Goal: Task Accomplishment & Management: Manage account settings

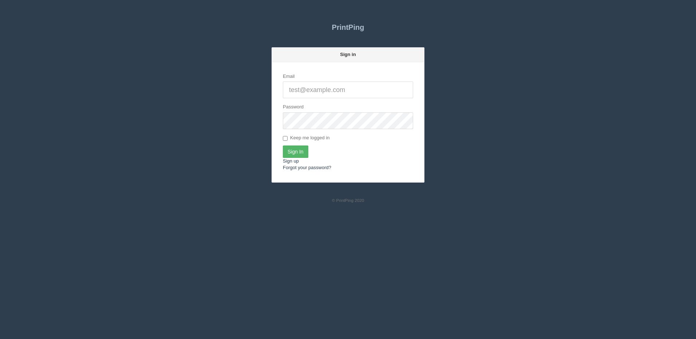
type input "[PERSON_NAME][EMAIL_ADDRESS][DOMAIN_NAME]"
click at [290, 153] on input "Sign In" at bounding box center [295, 152] width 25 height 12
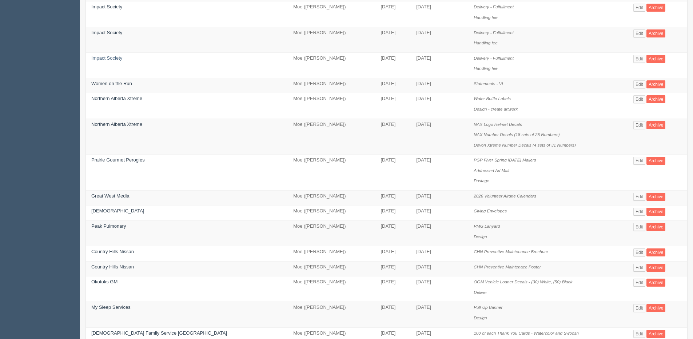
scroll to position [109, 0]
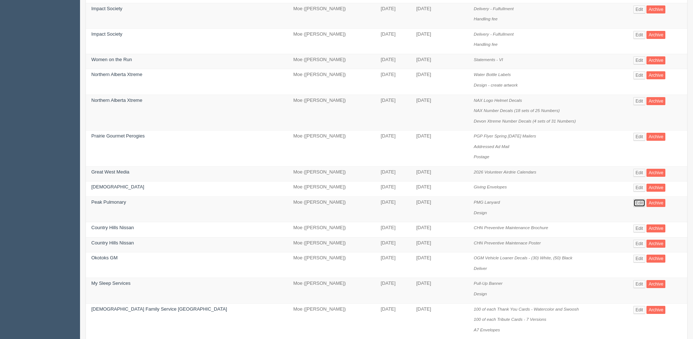
click at [633, 203] on link "Edit" at bounding box center [639, 203] width 12 height 8
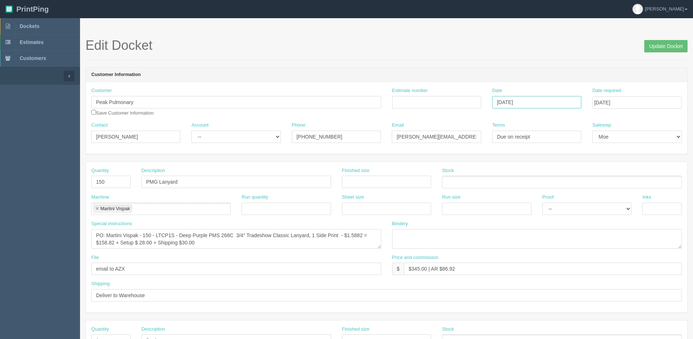
click at [537, 106] on input "August 27, 2025" at bounding box center [536, 102] width 89 height 12
click at [536, 183] on td "28" at bounding box center [538, 182] width 9 height 11
type input "[DATE]"
click at [624, 103] on input "September 12, 2025" at bounding box center [636, 102] width 89 height 12
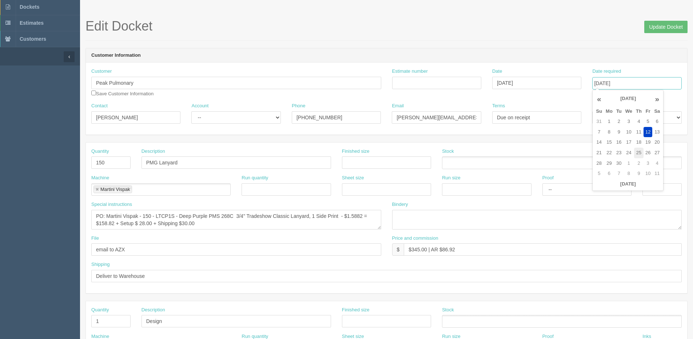
scroll to position [36, 0]
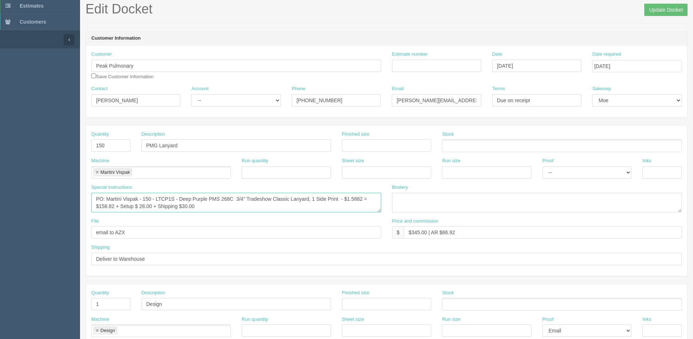
click at [146, 201] on textarea "PO: Martini Vispak - 150 - LTCP1S - Deep Purple PMS 268C 3/4" Tradeshow Classic…" at bounding box center [236, 203] width 290 height 20
click at [180, 199] on textarea "PO: Martini Vispak - 150 - LTCP1S - Deep Purple PMS 268C 3/4" Tradeshow Classic…" at bounding box center [236, 203] width 290 height 20
click at [337, 203] on textarea "PO: Martini Vispak - 150 - LTCP1S - Deep Purple PMS 268C 3/4" Tradeshow Classic…" at bounding box center [236, 203] width 290 height 20
click at [337, 200] on textarea "PO: Martini Vispak - 150 - LTCP1S - Deep Purple PMS 268C 3/4" Tradeshow Classic…" at bounding box center [236, 203] width 290 height 20
drag, startPoint x: 184, startPoint y: 208, endPoint x: 220, endPoint y: 192, distance: 39.7
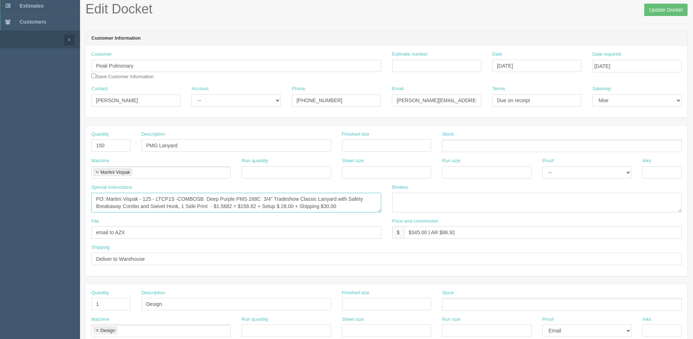
click at [184, 208] on textarea "PO: Martini Vispak - 150 - LTCP1S - Deep Purple PMS 268C 3/4" Tradeshow Classic…" at bounding box center [236, 203] width 290 height 20
click at [191, 204] on textarea "PO: Martini Vispak - 150 - LTCP1S - Deep Purple PMS 268C 3/4" Tradeshow Classic…" at bounding box center [236, 203] width 290 height 20
drag, startPoint x: 192, startPoint y: 205, endPoint x: 203, endPoint y: 207, distance: 11.8
click at [203, 207] on textarea "PO: Martini Vispak - 150 - LTCP1S - Deep Purple PMS 268C 3/4" Tradeshow Classic…" at bounding box center [236, 203] width 290 height 20
type textarea "PO: Martini Vispak - 125 - LTCP1S -COMBOSB Deep Purple PMS 268C 3/4" Tradeshow …"
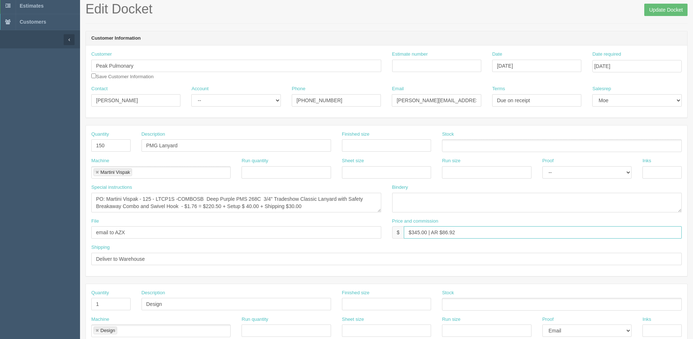
drag, startPoint x: 411, startPoint y: 234, endPoint x: 430, endPoint y: 231, distance: 18.8
click at [430, 231] on input "$345.00 | AR $86.92" at bounding box center [543, 232] width 278 height 12
type input "$N/C AR -$312.29"
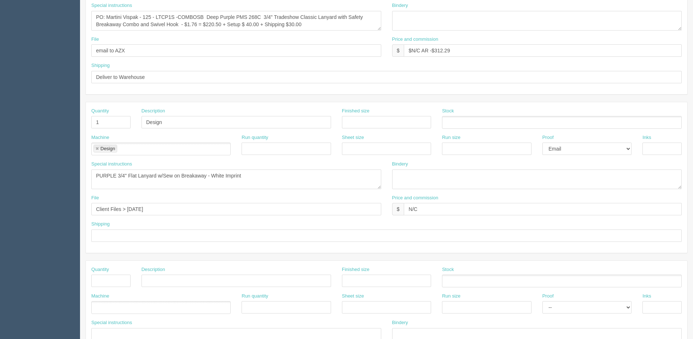
scroll to position [182, 0]
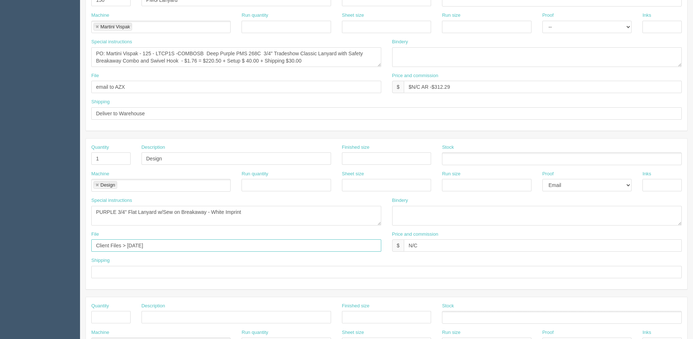
drag, startPoint x: 127, startPoint y: 246, endPoint x: 414, endPoint y: 227, distance: 288.1
click at [414, 229] on div "Quantity 1 Description Design Finished size Stock Machine Design Design Run qua…" at bounding box center [386, 214] width 601 height 151
type input "Client Files > August 2025"
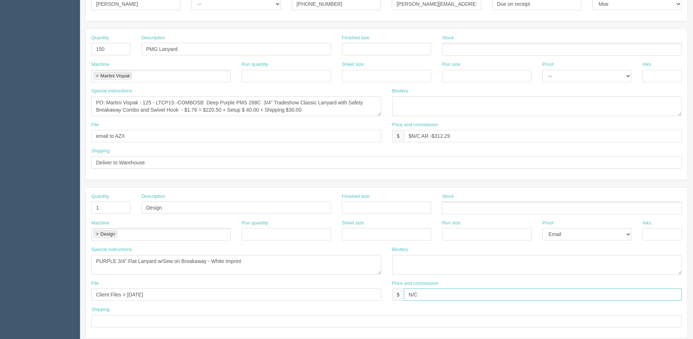
scroll to position [146, 0]
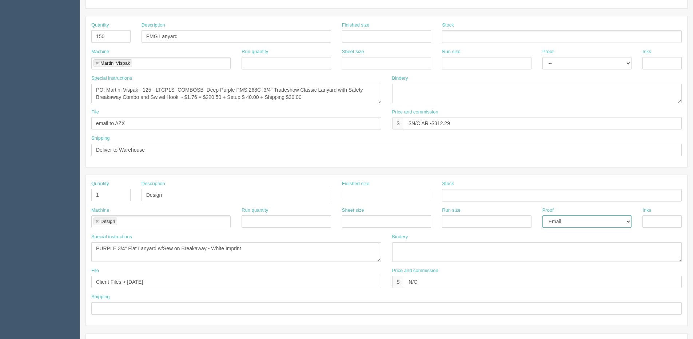
click at [553, 223] on select "-- Email Hard Copy" at bounding box center [586, 221] width 89 height 12
select select
click at [542, 215] on select "-- Email Hard Copy" at bounding box center [586, 221] width 89 height 12
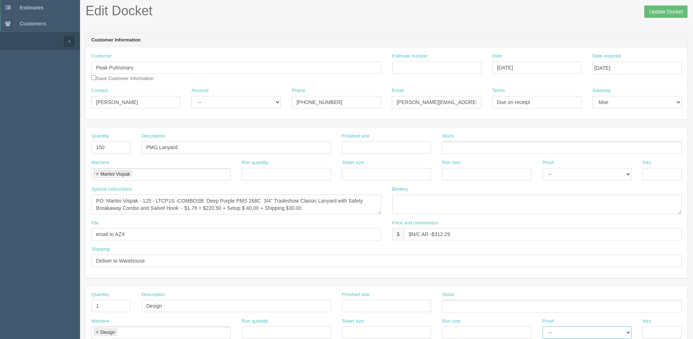
scroll to position [0, 0]
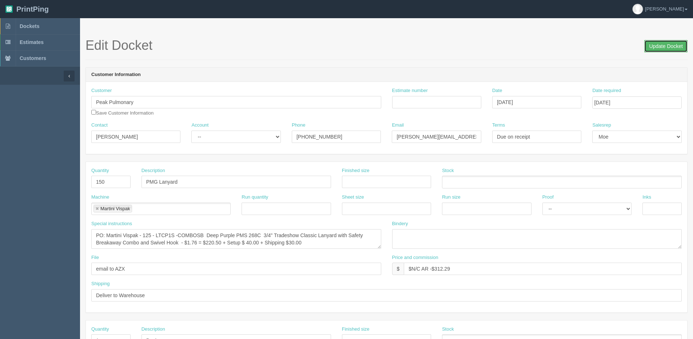
click at [652, 43] on input "Update Docket" at bounding box center [665, 46] width 43 height 12
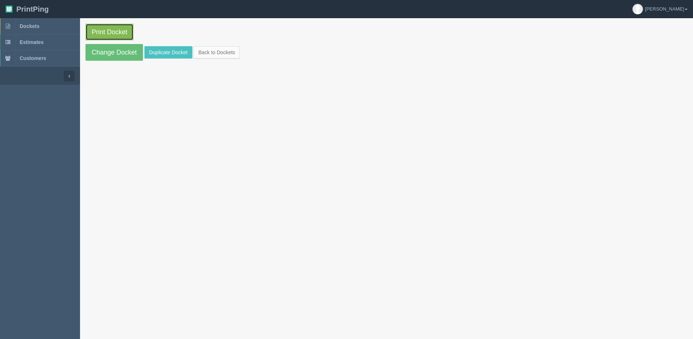
click at [119, 32] on link "Print Docket" at bounding box center [109, 32] width 48 height 17
click at [127, 55] on link "Change Docket" at bounding box center [113, 52] width 57 height 17
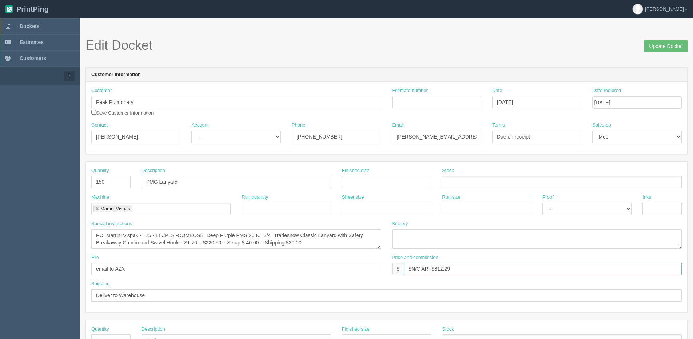
drag, startPoint x: 437, startPoint y: 270, endPoint x: 529, endPoint y: 258, distance: 92.8
click at [520, 259] on div "Price and commission $ $N/C AR -$312.29" at bounding box center [537, 264] width 290 height 21
type input "$N/C AR -$337.29"
click at [678, 48] on input "Update Docket" at bounding box center [665, 46] width 43 height 12
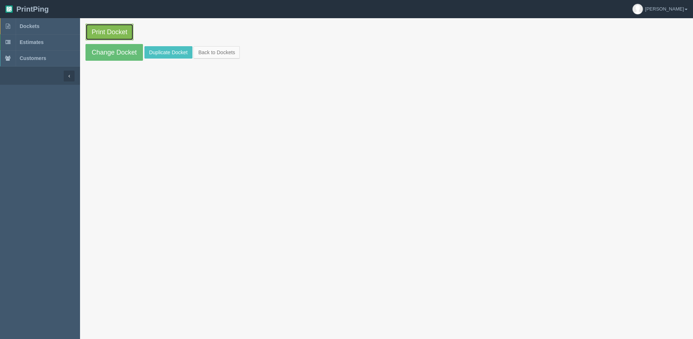
click at [116, 28] on link "Print Docket" at bounding box center [109, 32] width 48 height 17
click at [96, 52] on link "Change Docket" at bounding box center [113, 52] width 57 height 17
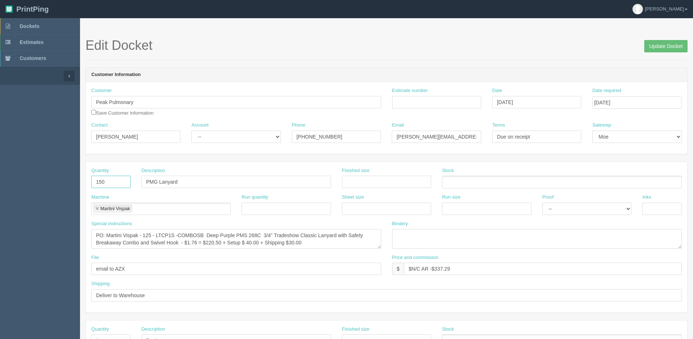
drag, startPoint x: 110, startPoint y: 184, endPoint x: 39, endPoint y: 175, distance: 72.3
click at [41, 176] on section "Dockets Estimates Customers" at bounding box center [346, 339] width 693 height 643
type input "125"
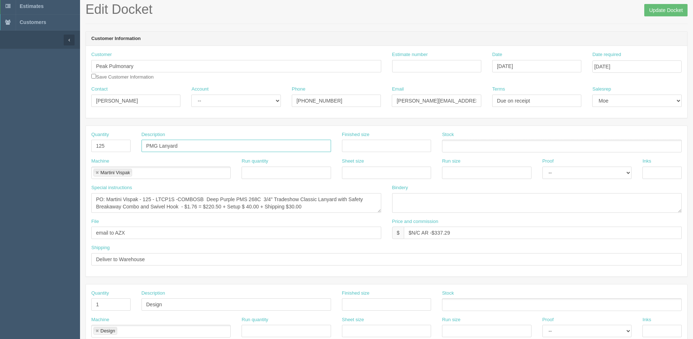
scroll to position [36, 0]
drag, startPoint x: 156, startPoint y: 198, endPoint x: 203, endPoint y: 199, distance: 46.9
click at [203, 199] on textarea "PO: Martini Vispak - 125 - LTCP1S -COMBOSB Deep Purple PMS 268C 3/4" Tradeshow …" at bounding box center [236, 203] width 290 height 20
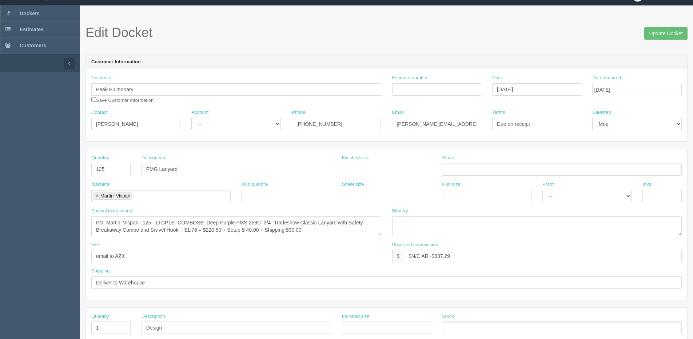
scroll to position [0, 0]
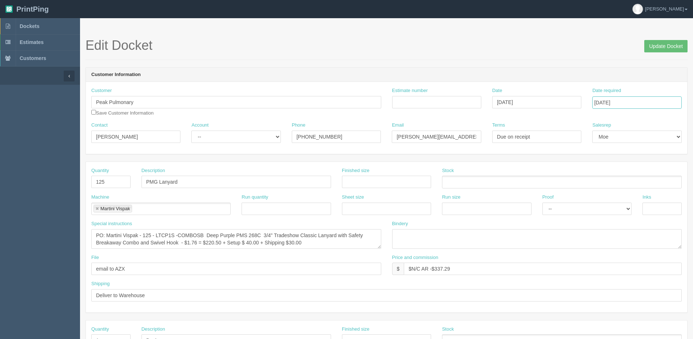
click at [637, 101] on input "[DATE]" at bounding box center [636, 102] width 89 height 12
click at [600, 120] on th "«" at bounding box center [599, 118] width 10 height 15
click at [657, 120] on th "»" at bounding box center [656, 118] width 9 height 15
click at [649, 163] on td "19" at bounding box center [648, 161] width 9 height 11
type input "[DATE]"
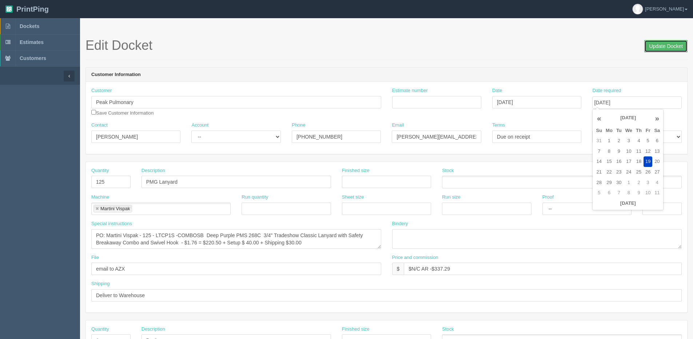
click at [675, 44] on input "Update Docket" at bounding box center [665, 46] width 43 height 12
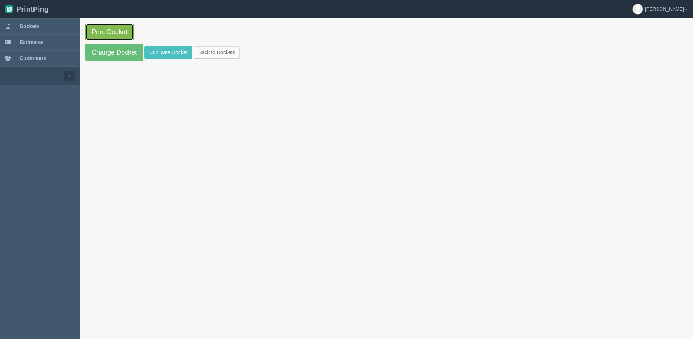
click at [113, 28] on link "Print Docket" at bounding box center [109, 32] width 48 height 17
click at [104, 51] on link "Change Docket" at bounding box center [113, 52] width 57 height 17
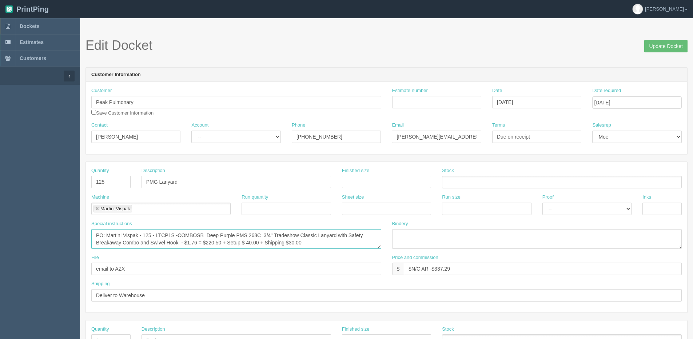
drag, startPoint x: 139, startPoint y: 235, endPoint x: 106, endPoint y: 235, distance: 32.4
click at [106, 235] on textarea "PO: Martini Vispak - 125 - LTCP1S -COMBOSB Deep Purple PMS 268C 3/4" Tradeshow …" at bounding box center [236, 239] width 290 height 20
drag, startPoint x: 115, startPoint y: 270, endPoint x: 192, endPoint y: 259, distance: 78.3
click at [192, 259] on div "File email to AZX" at bounding box center [236, 264] width 290 height 21
paste input "Martini Vispak"
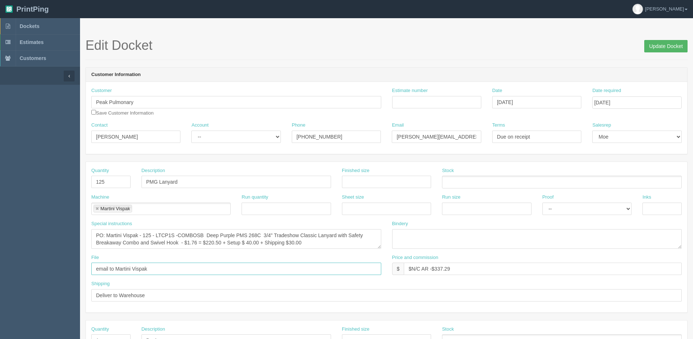
type input "email to Martini Vispak"
click at [670, 45] on input "Update Docket" at bounding box center [665, 46] width 43 height 12
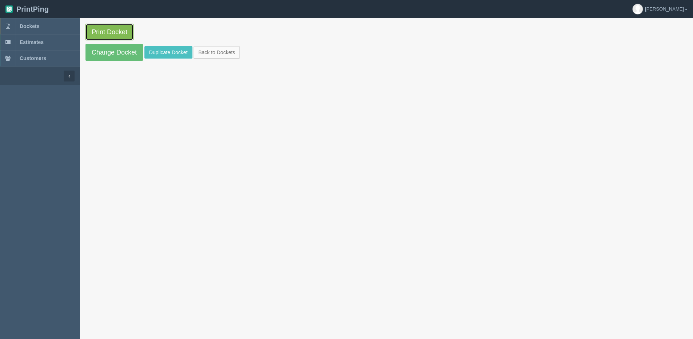
click at [110, 32] on link "Print Docket" at bounding box center [109, 32] width 48 height 17
click at [107, 52] on link "Change Docket" at bounding box center [113, 52] width 57 height 17
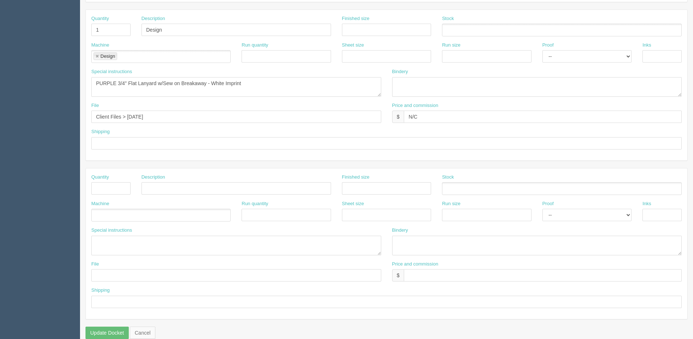
scroll to position [322, 0]
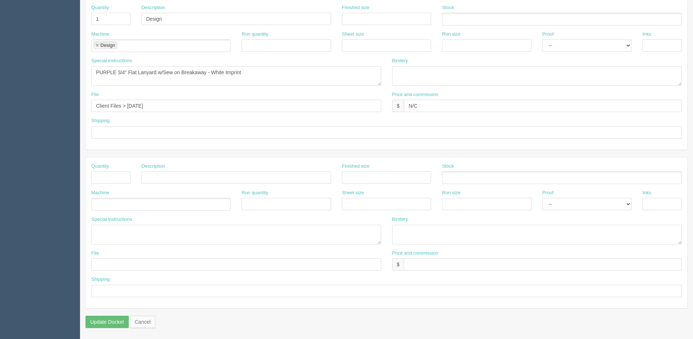
click at [133, 220] on div "Special instructions" at bounding box center [236, 230] width 290 height 28
click at [132, 230] on textarea at bounding box center [236, 235] width 290 height 20
drag, startPoint x: 170, startPoint y: 226, endPoint x: 11, endPoint y: 226, distance: 158.6
click at [30, 237] on section "Dockets Estimates Customers" at bounding box center [346, 18] width 693 height 643
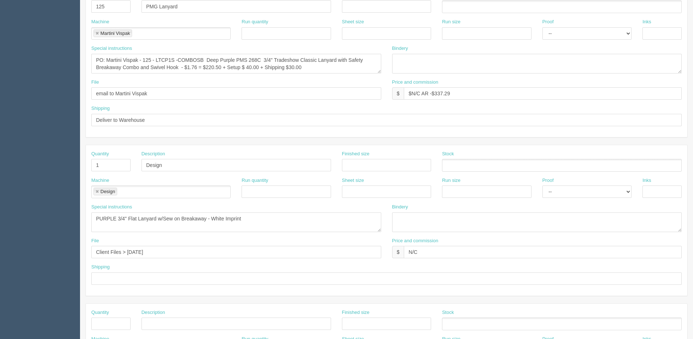
scroll to position [140, 0]
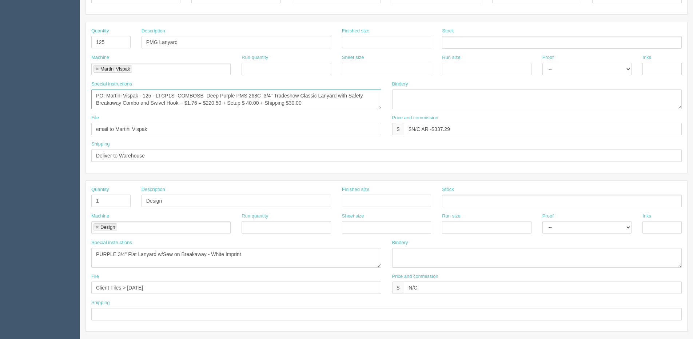
drag, startPoint x: 207, startPoint y: 95, endPoint x: 263, endPoint y: 92, distance: 56.1
click at [263, 92] on textarea "PO: Martini Vispak - 125 - LTCP1S -COMBOSB Deep Purple PMS 268C 3/4" Tradeshow …" at bounding box center [236, 100] width 290 height 20
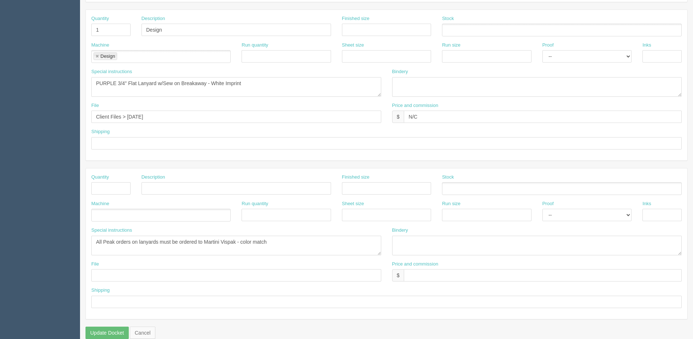
scroll to position [322, 0]
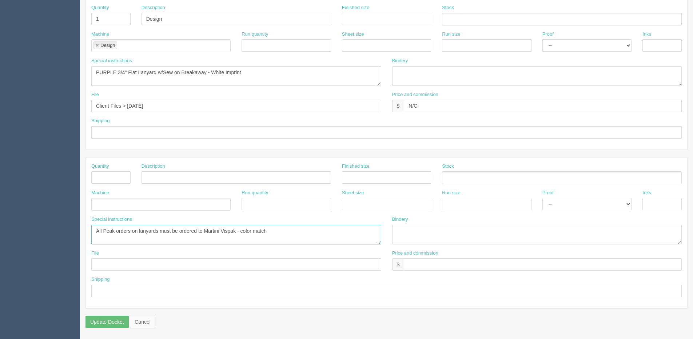
click at [241, 231] on textarea "All Peak orders on lanyards must be ordered to Martini Vispak - color match" at bounding box center [236, 235] width 290 height 20
paste textarea "Deep Purple PMS 268C"
drag, startPoint x: 346, startPoint y: 232, endPoint x: 362, endPoint y: 230, distance: 16.9
click at [361, 230] on textarea "All Peak orders on lanyards must be ordered to Martini Vispak - Color on the la…" at bounding box center [236, 235] width 290 height 20
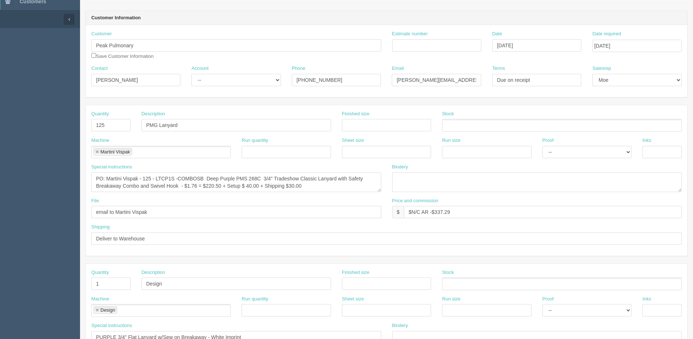
scroll to position [0, 0]
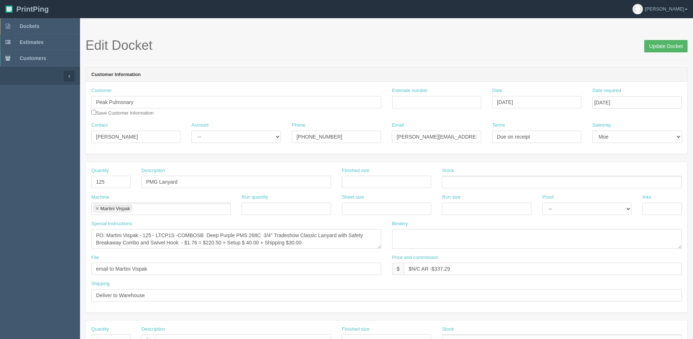
type textarea "All Peak orders on lanyards must be ordered to Martini Vispak - Color on the la…"
click at [662, 42] on input "Update Docket" at bounding box center [665, 46] width 43 height 12
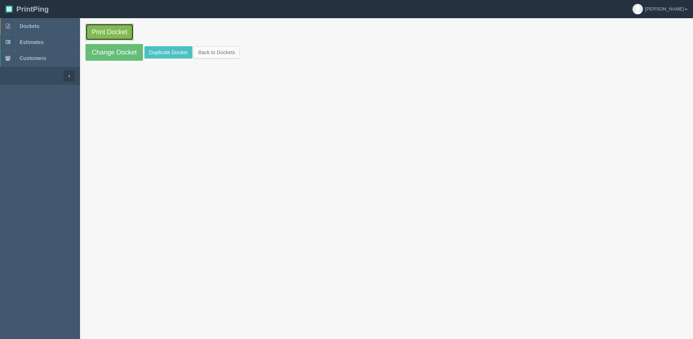
click at [99, 28] on link "Print Docket" at bounding box center [109, 32] width 48 height 17
click at [230, 51] on link "Back to Dockets" at bounding box center [217, 52] width 46 height 12
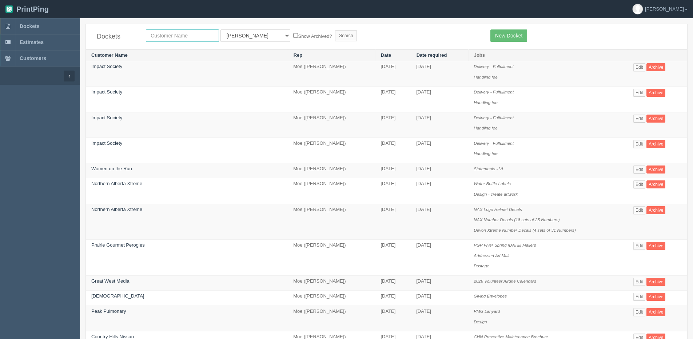
click at [180, 31] on input "text" at bounding box center [182, 35] width 73 height 12
type input "peak"
click at [335, 30] on input "Search" at bounding box center [346, 35] width 22 height 11
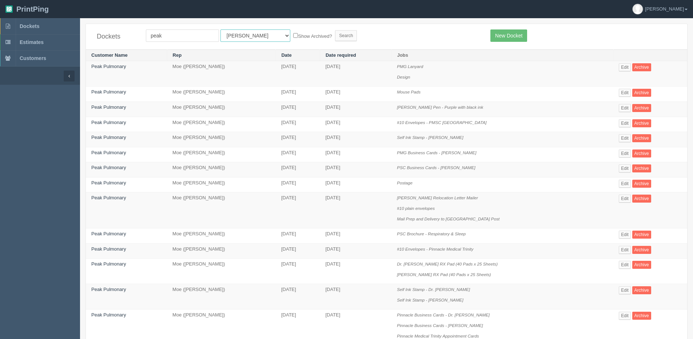
click at [236, 39] on select "All Users [PERSON_NAME] Test 1 [PERSON_NAME] [PERSON_NAME] [PERSON_NAME] France…" at bounding box center [255, 35] width 70 height 12
select select "1"
click at [220, 29] on select "All Users [PERSON_NAME] Test 1 [PERSON_NAME] [PERSON_NAME] [PERSON_NAME] France…" at bounding box center [255, 35] width 70 height 12
drag, startPoint x: 281, startPoint y: 36, endPoint x: 299, endPoint y: 37, distance: 18.6
click at [293, 36] on label "Show Archived?" at bounding box center [312, 36] width 39 height 8
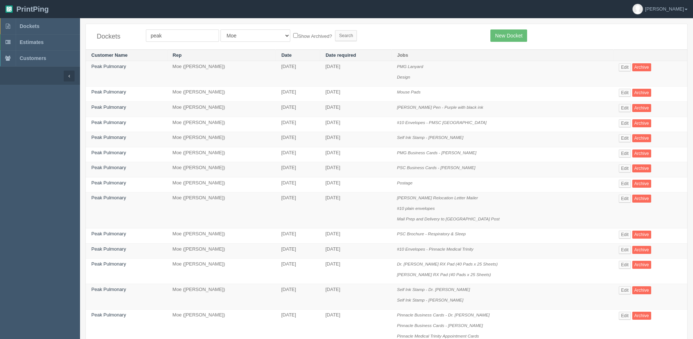
click at [293, 36] on input "Show Archived?" at bounding box center [295, 35] width 5 height 5
checkbox input "true"
click at [335, 38] on input "Search" at bounding box center [346, 35] width 22 height 11
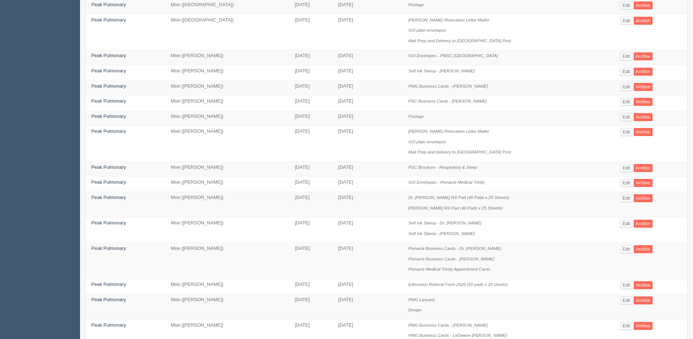
scroll to position [146, 0]
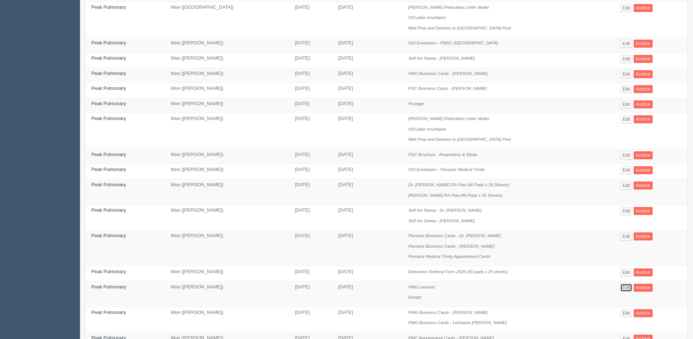
click at [625, 288] on link "Edit" at bounding box center [626, 288] width 12 height 8
